Goal: Task Accomplishment & Management: Use online tool/utility

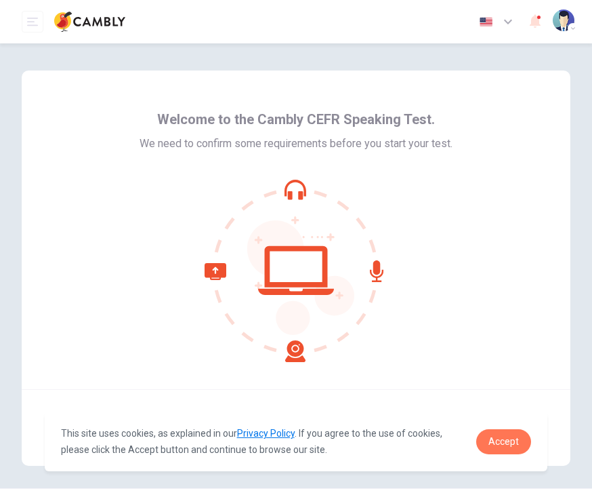
click at [514, 451] on link "Accept" at bounding box center [503, 441] width 55 height 25
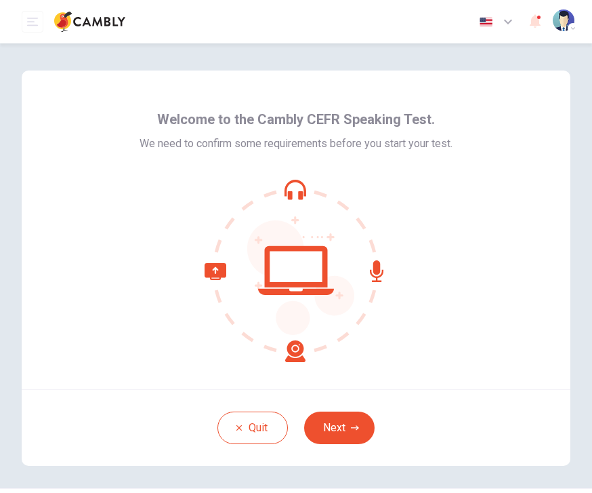
click at [341, 421] on button "Next" at bounding box center [339, 427] width 70 height 33
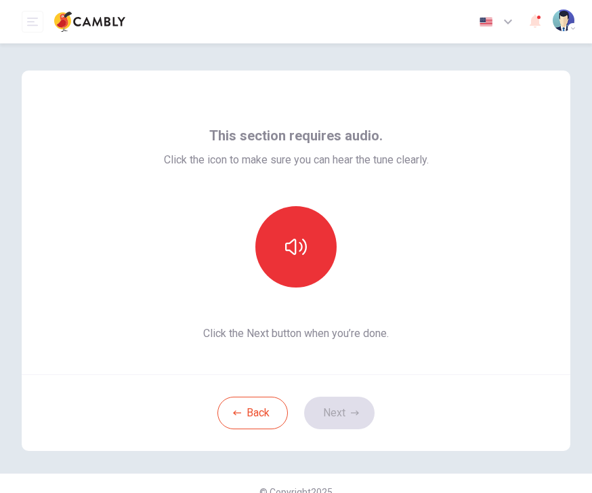
click at [306, 244] on icon "button" at bounding box center [296, 247] width 22 height 16
click at [302, 255] on icon "button" at bounding box center [296, 247] width 22 height 22
click at [350, 407] on button "Next" at bounding box center [339, 412] width 70 height 33
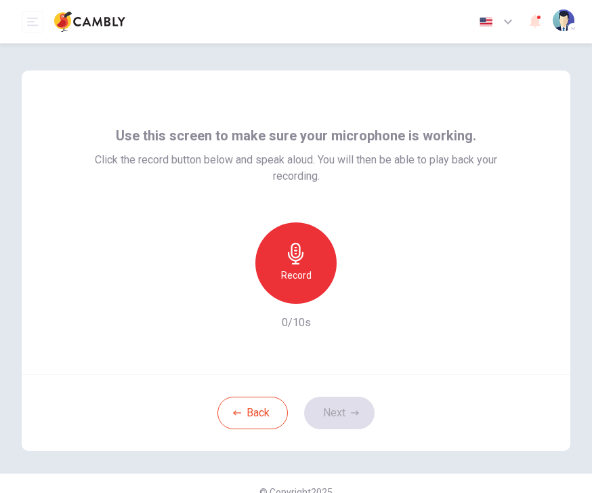
click at [299, 276] on h6 "Record" at bounding box center [296, 275] width 30 height 16
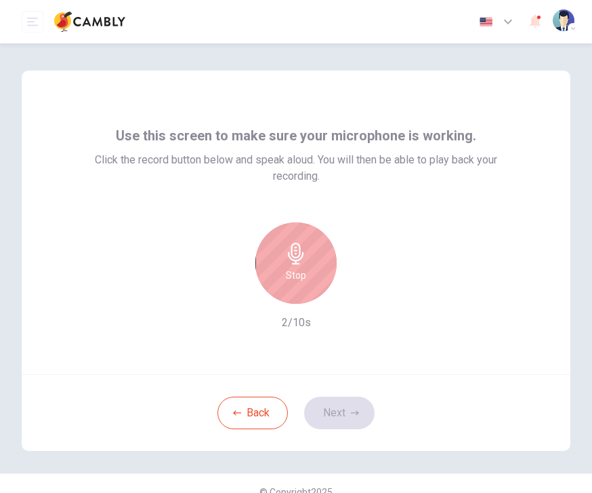
click at [314, 266] on div "Stop" at bounding box center [295, 262] width 81 height 81
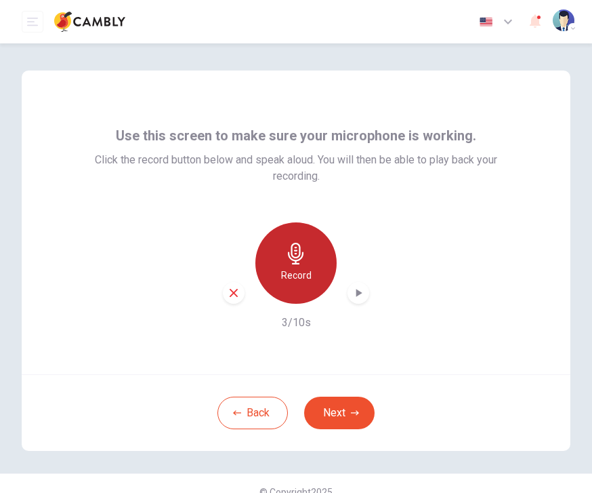
click at [308, 269] on h6 "Record" at bounding box center [296, 275] width 30 height 16
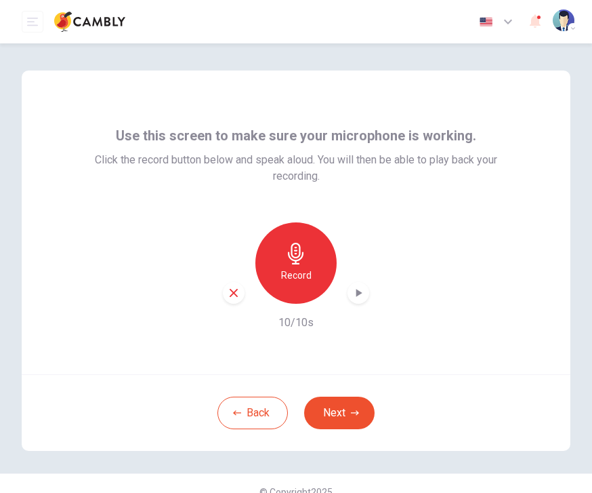
click at [351, 411] on icon "button" at bounding box center [355, 413] width 8 height 8
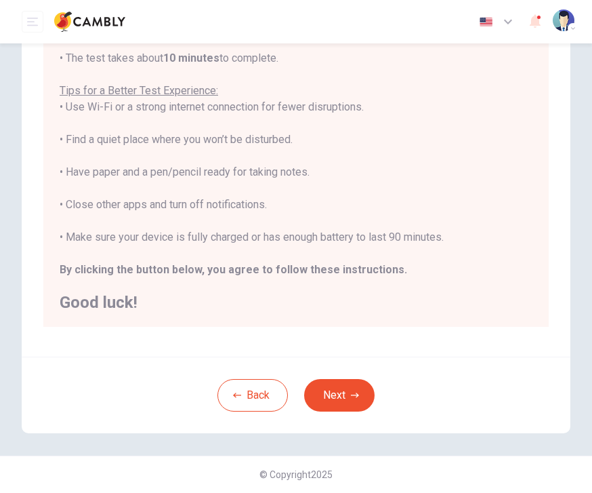
click at [358, 390] on button "Next" at bounding box center [339, 395] width 70 height 33
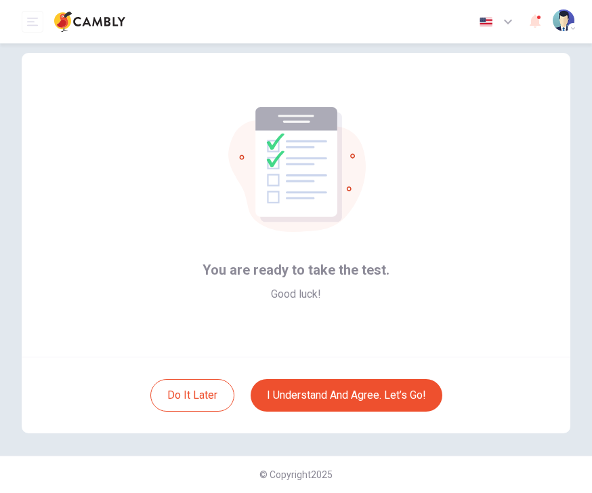
scroll to position [18, 0]
click at [352, 398] on button "I understand and agree. Let’s go!" at bounding box center [347, 395] width 192 height 33
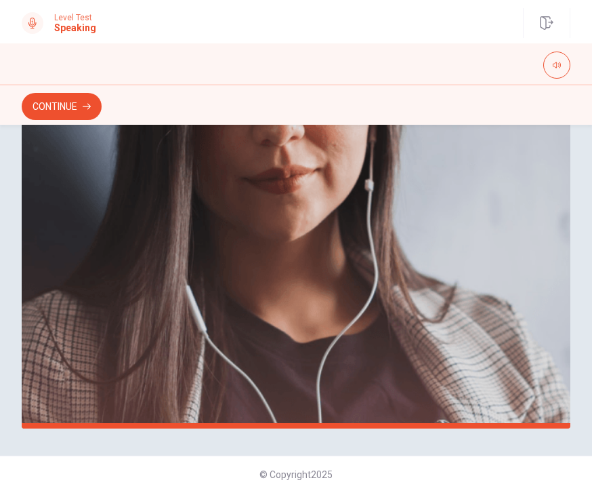
scroll to position [314, 0]
click at [64, 108] on button "Continue" at bounding box center [62, 106] width 80 height 27
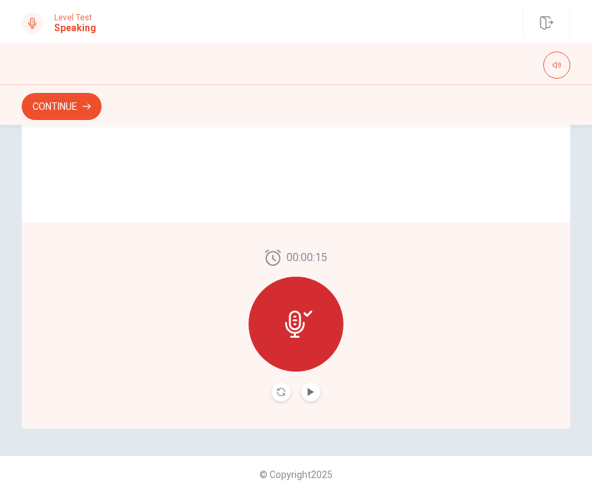
click at [316, 392] on button "Play Audio" at bounding box center [311, 391] width 19 height 19
click at [66, 101] on button "Continue" at bounding box center [62, 106] width 80 height 27
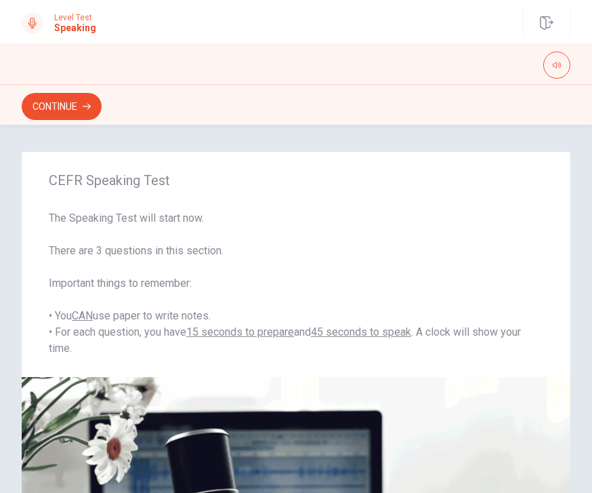
scroll to position [0, 0]
click at [61, 112] on button "Continue" at bounding box center [62, 106] width 80 height 27
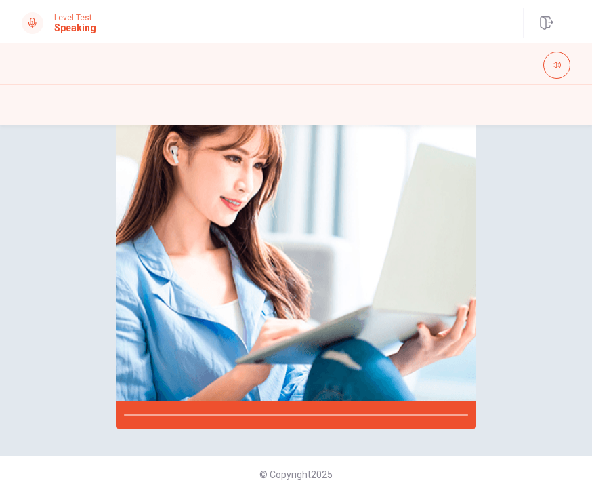
scroll to position [177, 0]
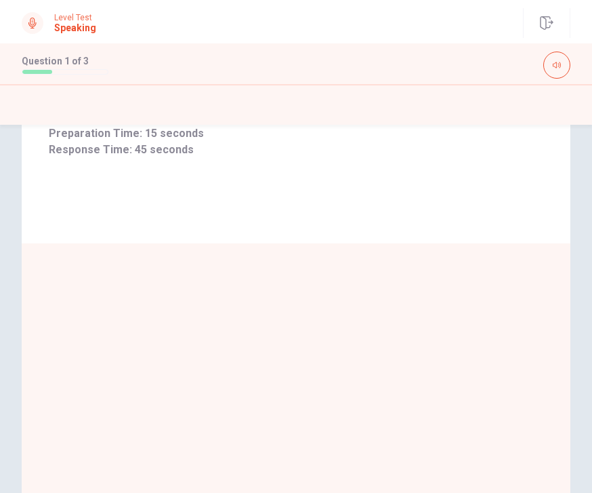
click at [556, 77] on button "button" at bounding box center [556, 64] width 27 height 27
click at [562, 64] on button "button" at bounding box center [556, 64] width 27 height 27
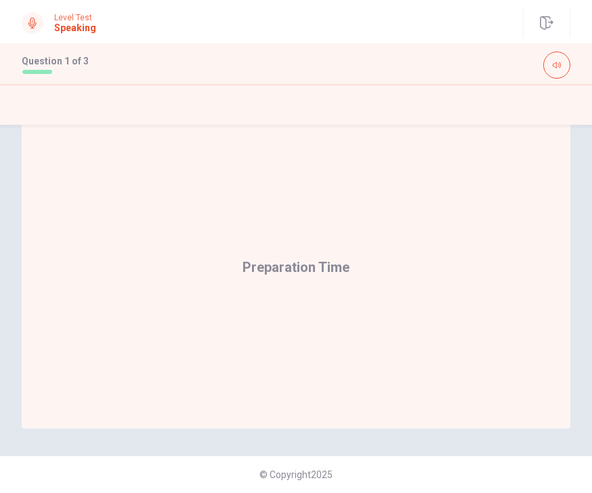
scroll to position [314, 0]
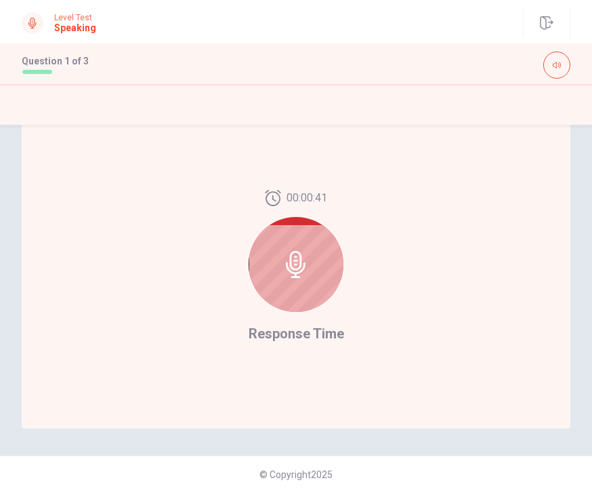
click at [289, 268] on icon at bounding box center [296, 264] width 20 height 27
click at [310, 266] on div at bounding box center [296, 264] width 95 height 95
click at [429, 231] on div "00:00:36 Response Time" at bounding box center [296, 267] width 549 height 323
click at [553, 74] on button "button" at bounding box center [556, 64] width 27 height 27
type input "*"
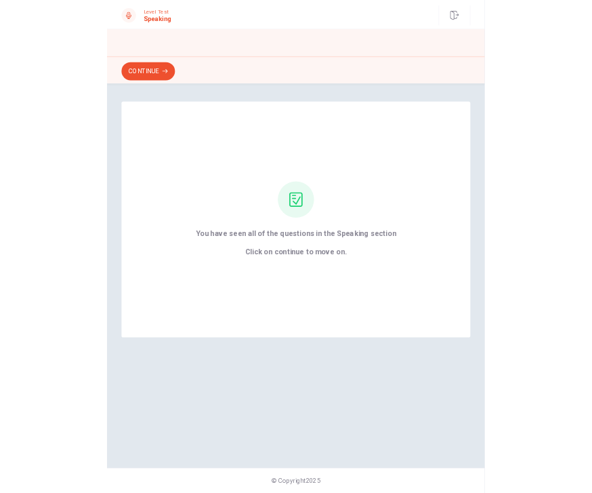
scroll to position [0, 0]
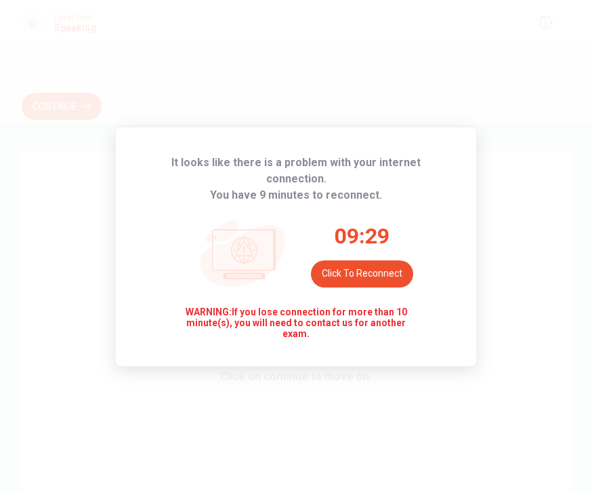
click at [545, 287] on div "It looks like there is a problem with your internet connection. You have 9 minu…" at bounding box center [296, 246] width 592 height 493
click at [379, 287] on button "Click to reconnect" at bounding box center [362, 273] width 102 height 27
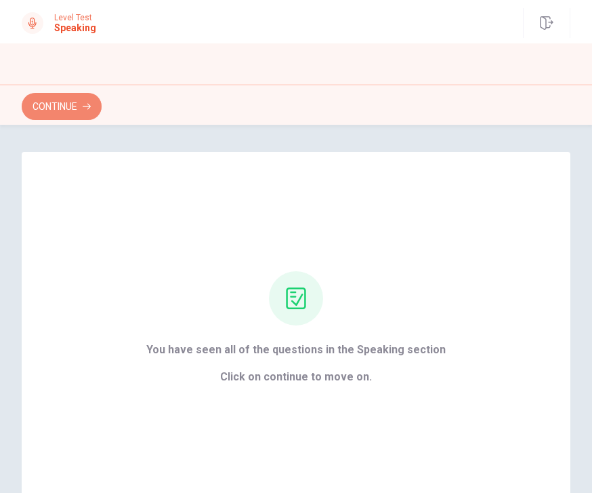
click at [48, 109] on button "Continue" at bounding box center [62, 106] width 80 height 27
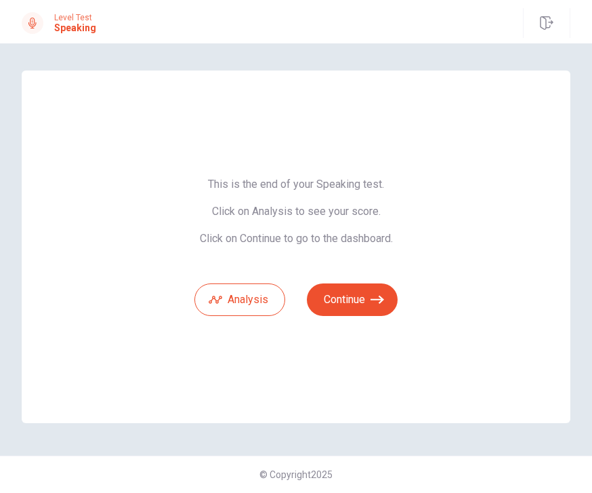
click at [365, 298] on button "Continue" at bounding box center [352, 299] width 91 height 33
